Goal: Obtain resource: Download file/media

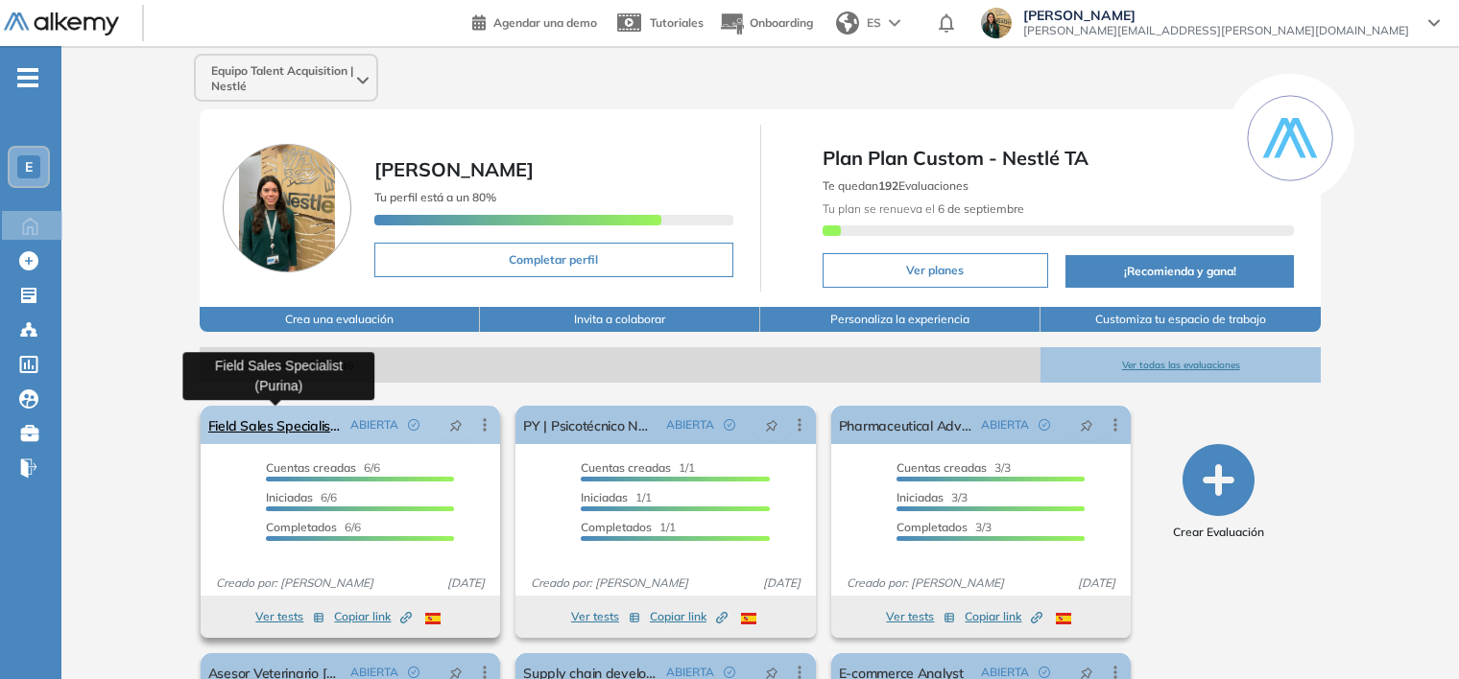
click at [229, 430] on link "Field Sales Specialist (Purina)" at bounding box center [275, 425] width 135 height 38
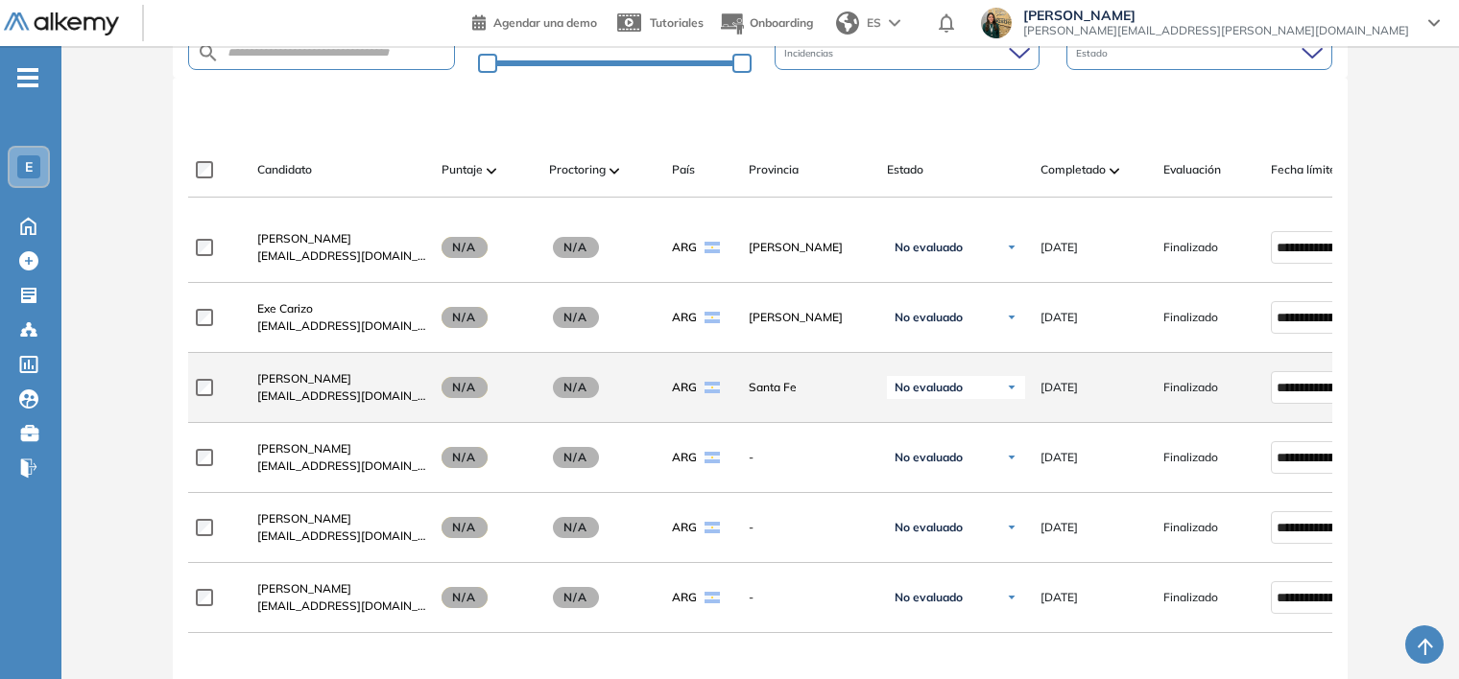
scroll to position [576, 0]
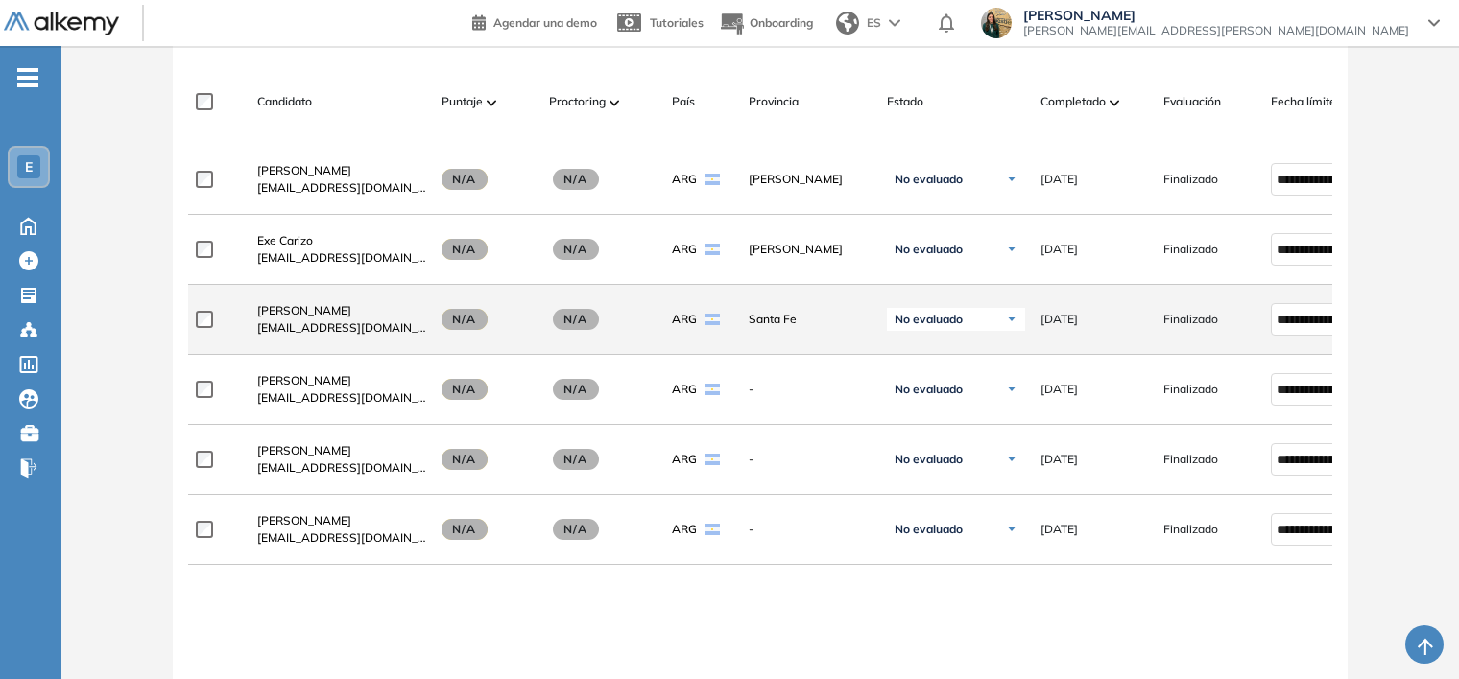
click at [273, 314] on span "[PERSON_NAME]" at bounding box center [304, 310] width 94 height 14
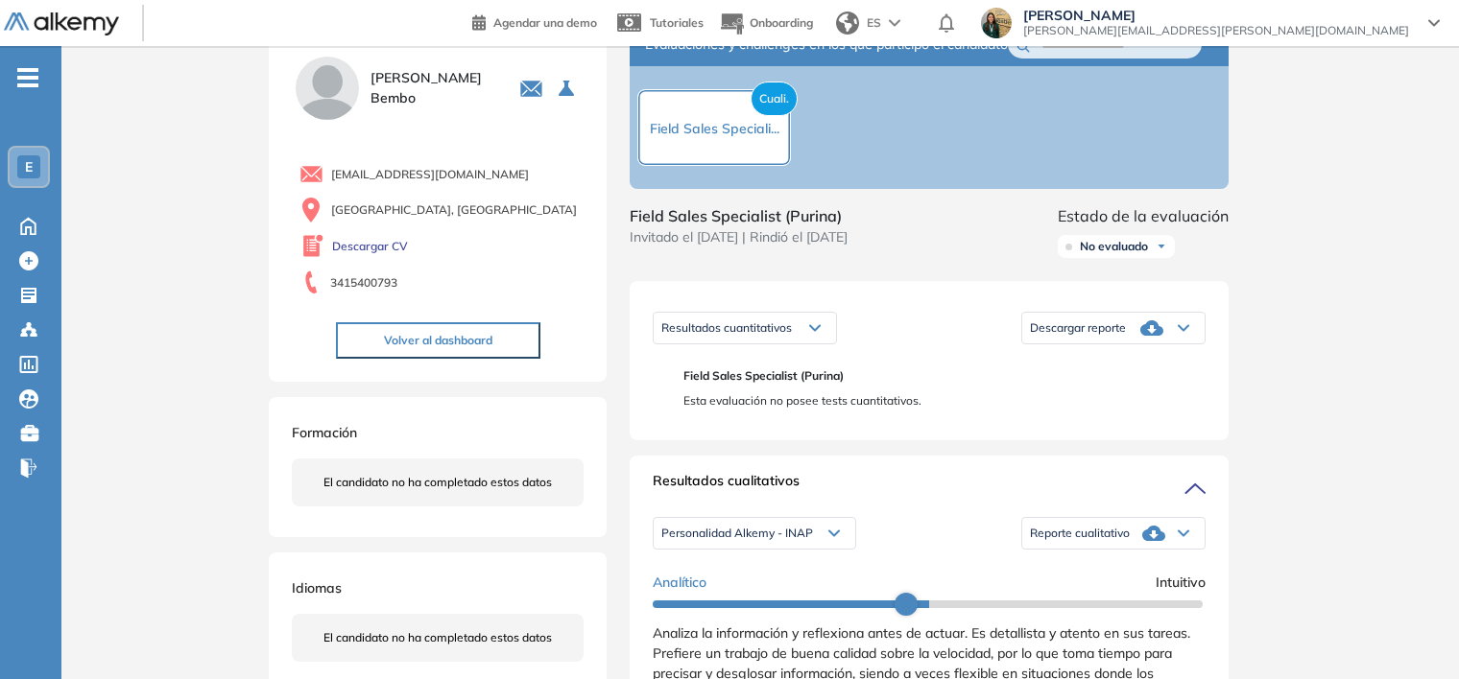
scroll to position [96, 0]
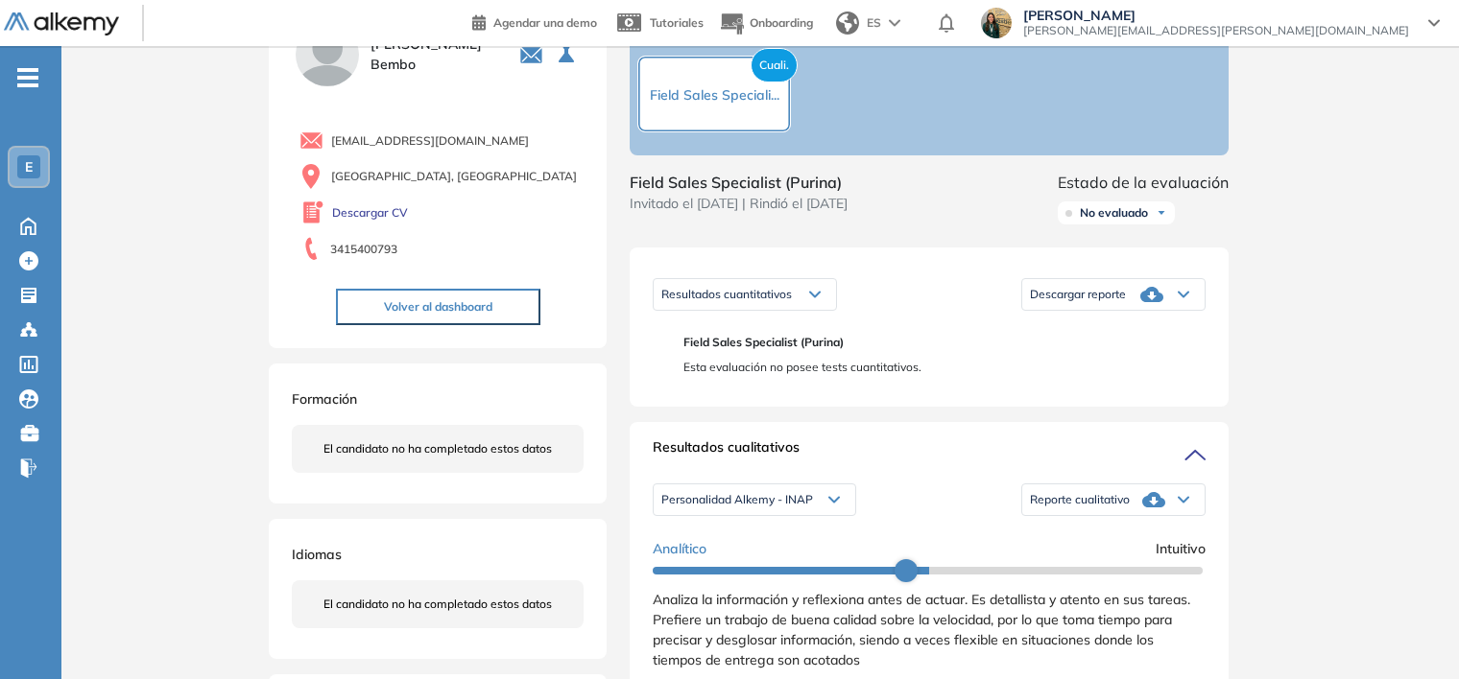
click at [1156, 306] on icon at bounding box center [1151, 294] width 23 height 23
click at [1132, 335] on li "Descargar informe completo" at bounding box center [1102, 325] width 142 height 19
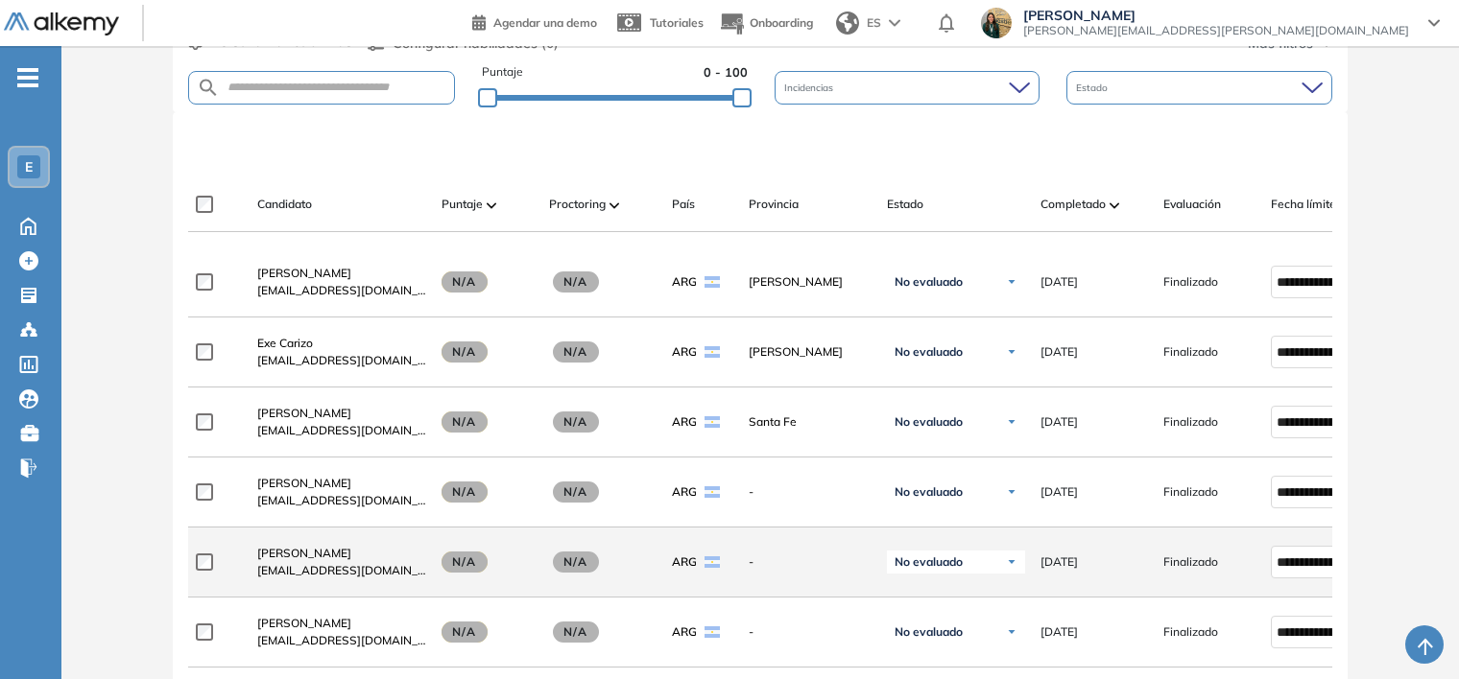
scroll to position [576, 0]
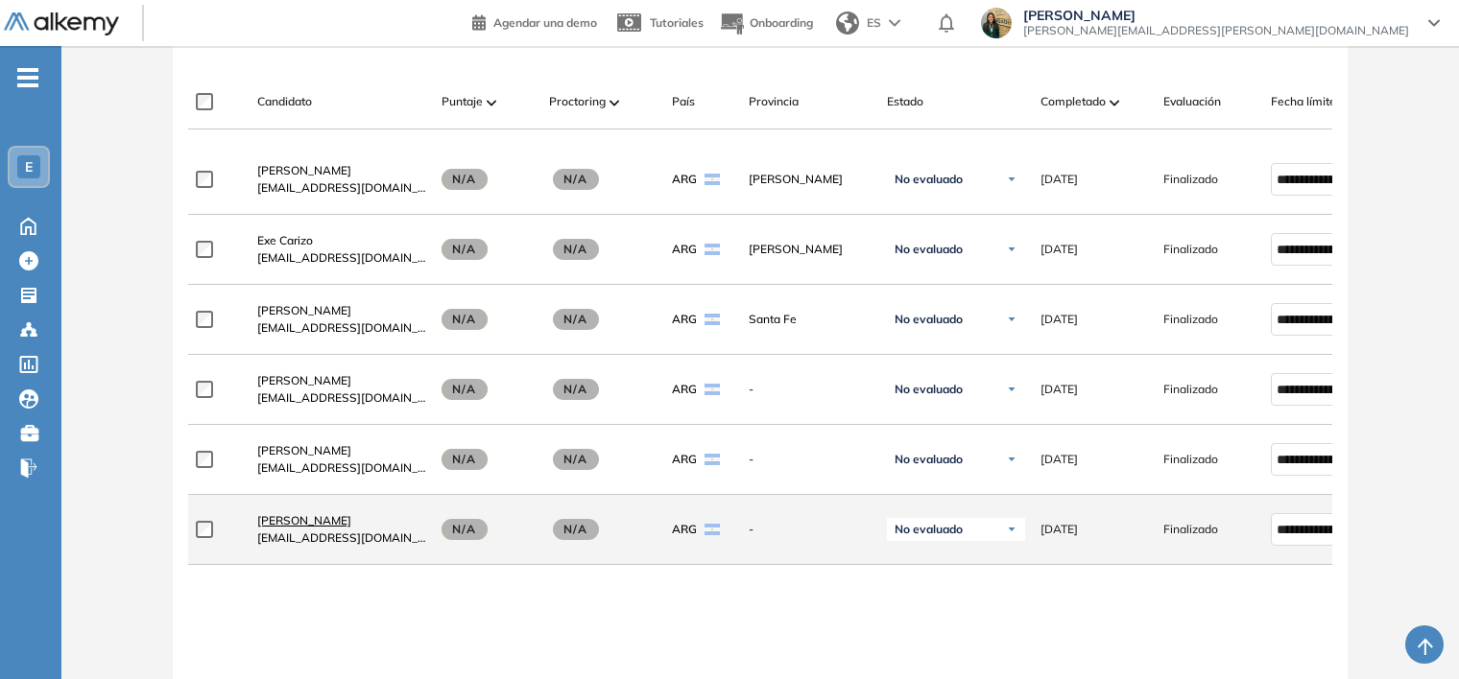
click at [322, 520] on span "[PERSON_NAME]" at bounding box center [304, 520] width 94 height 14
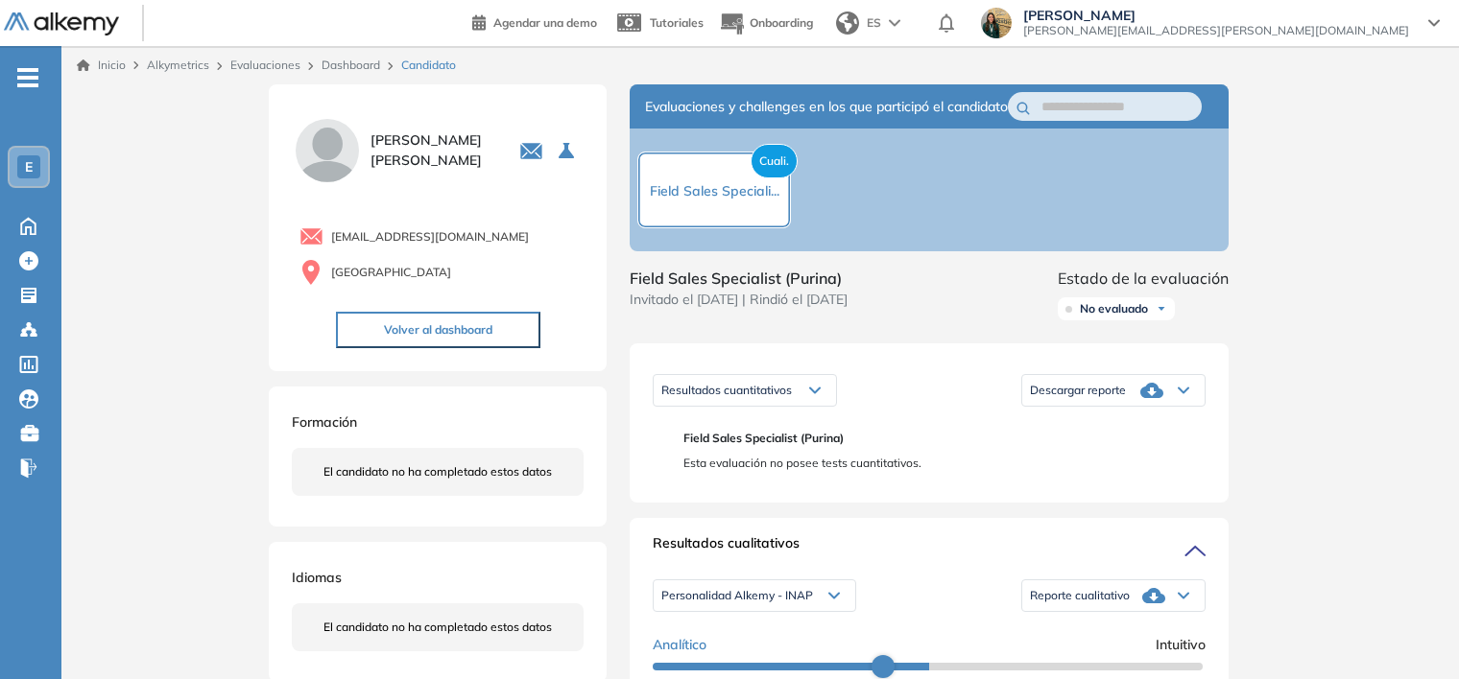
click at [1176, 410] on div "Descargar reporte" at bounding box center [1113, 390] width 182 height 38
click at [1109, 431] on li "Descargar informe completo" at bounding box center [1102, 421] width 142 height 19
drag, startPoint x: 1432, startPoint y: 530, endPoint x: 958, endPoint y: 250, distance: 550.7
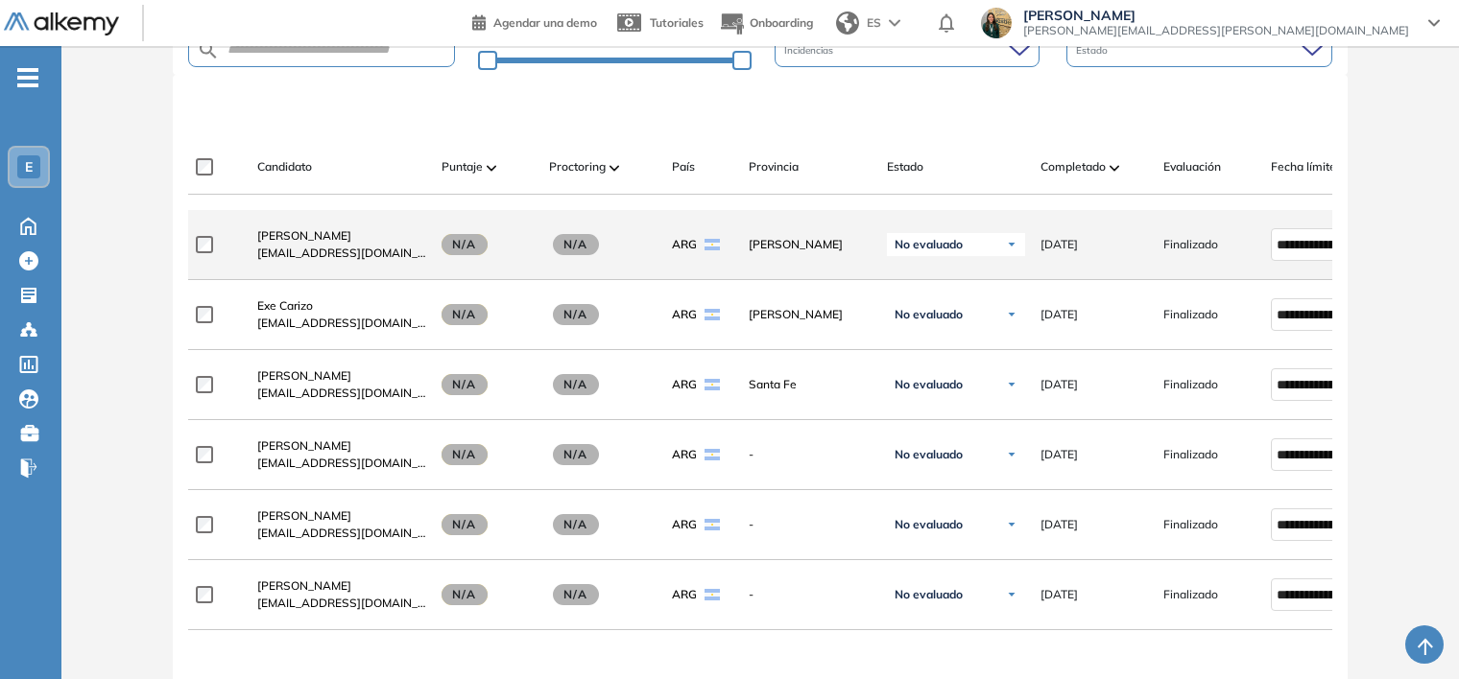
scroll to position [518, 0]
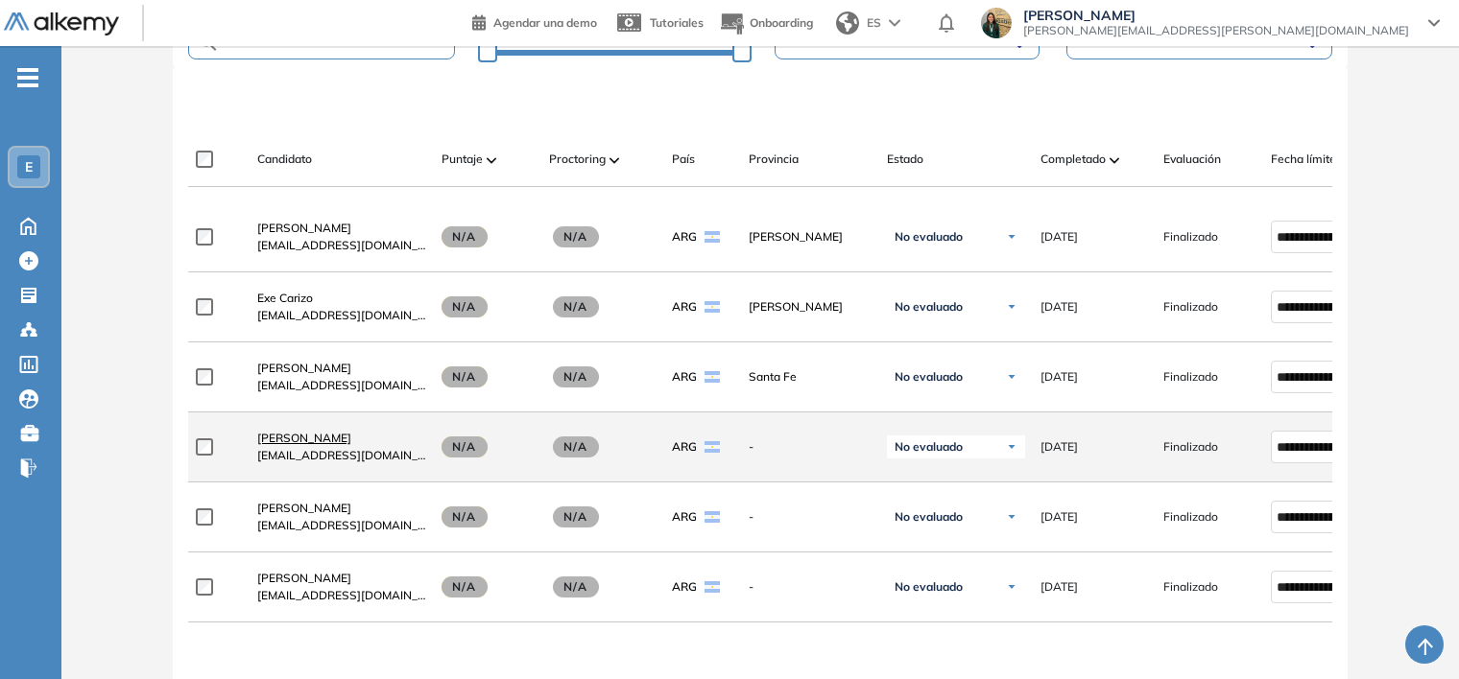
click at [323, 441] on span "[PERSON_NAME]" at bounding box center [304, 438] width 94 height 14
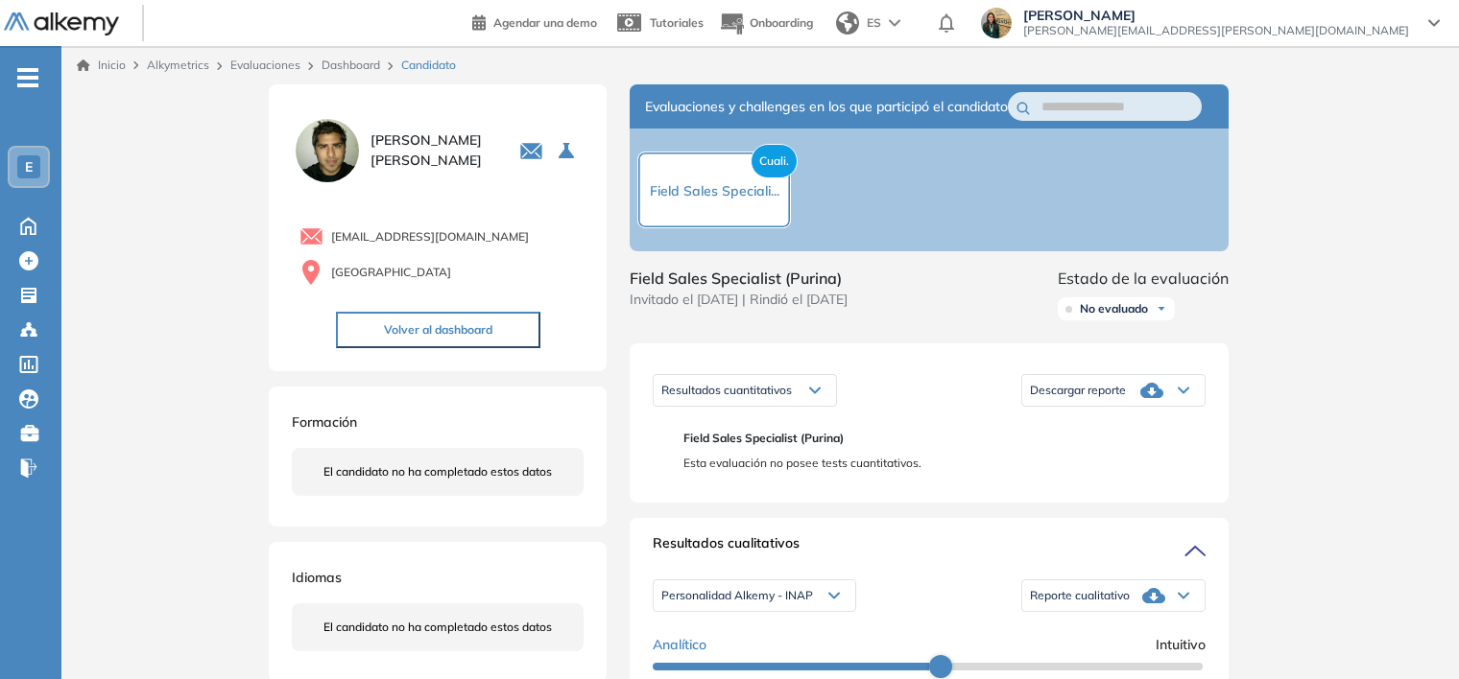
click at [1152, 321] on div "No evaluado" at bounding box center [1116, 309] width 117 height 23
click at [1212, 328] on div "No evaluado No evaluado Evaluado A entrevistar Entrevistado Finalista Oferta en…" at bounding box center [1143, 309] width 171 height 38
click at [1141, 402] on icon at bounding box center [1151, 390] width 23 height 23
click at [1142, 431] on li "Descargar informe completo" at bounding box center [1102, 421] width 142 height 19
